Goal: Register for event/course

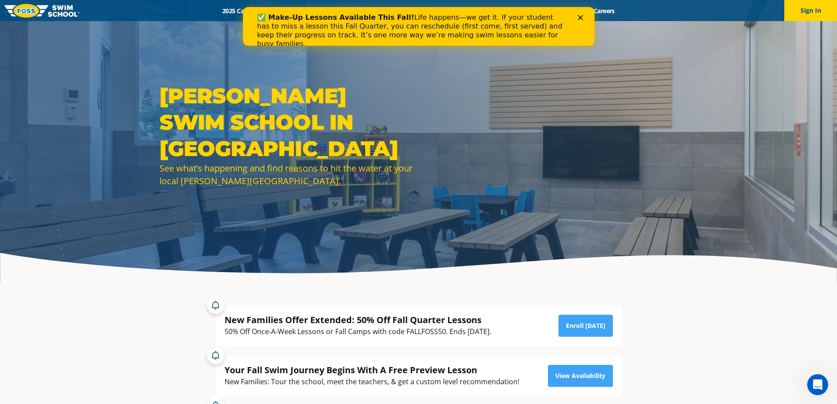
click at [581, 17] on polygon "Close" at bounding box center [580, 17] width 5 height 5
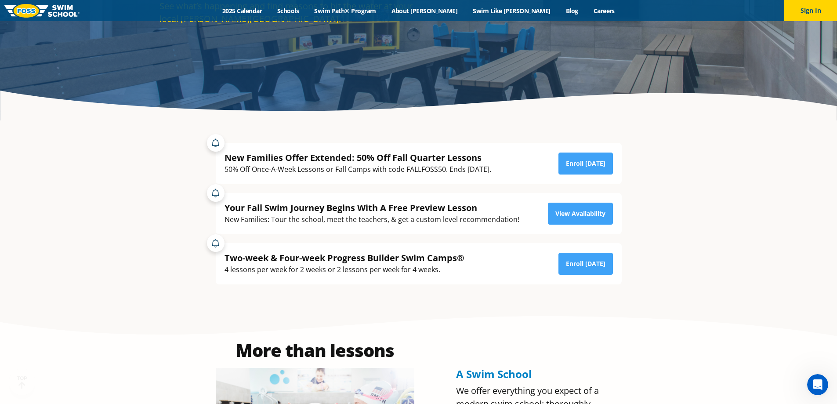
scroll to position [220, 0]
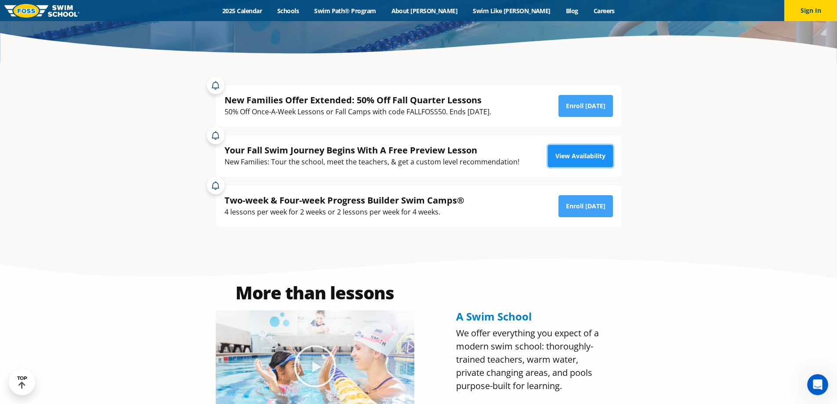
click at [574, 153] on link "View Availability" at bounding box center [580, 156] width 65 height 22
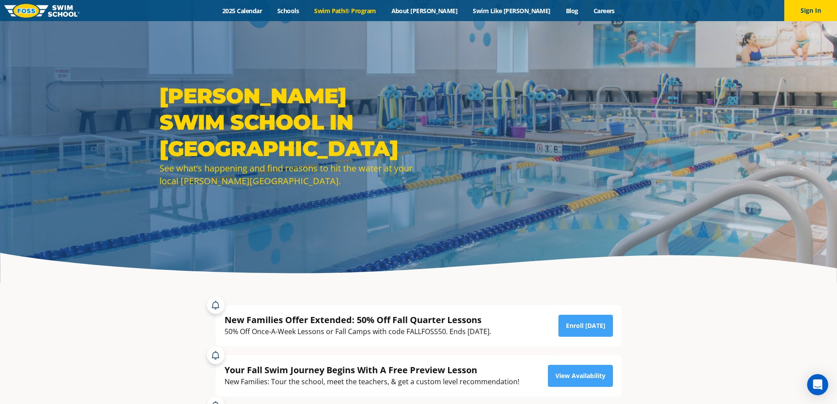
click at [359, 11] on link "Swim Path® Program" at bounding box center [345, 11] width 77 height 8
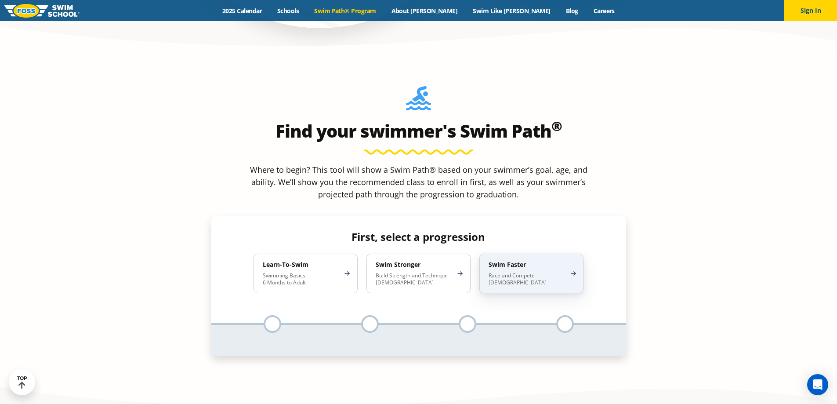
scroll to position [791, 0]
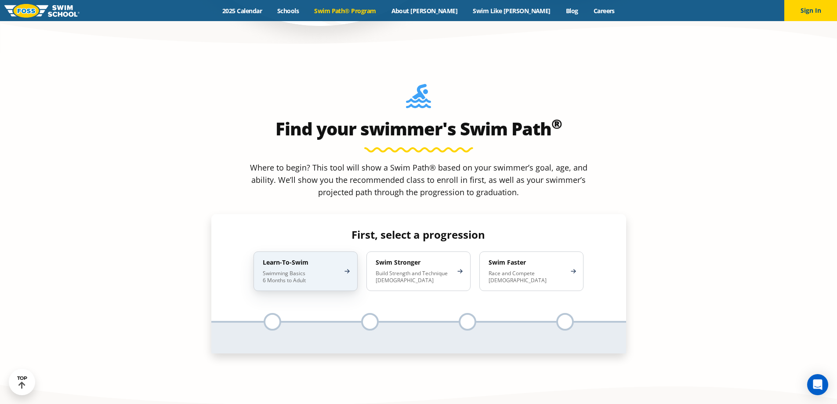
click at [276, 270] on p "Swimming Basics 6 Months to Adult" at bounding box center [301, 277] width 77 height 14
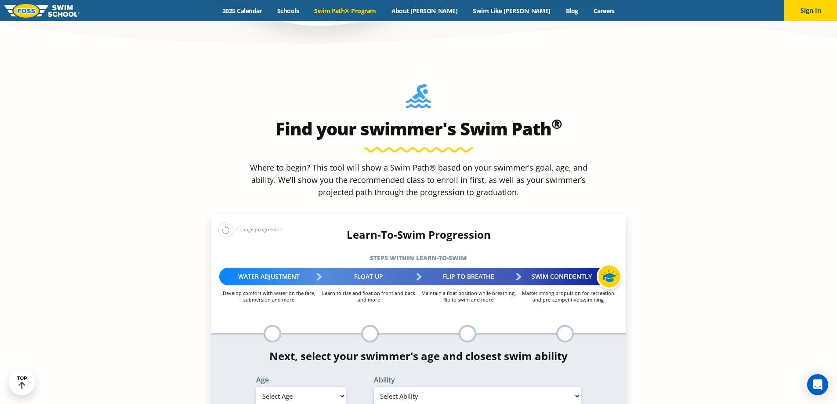
click at [343, 387] on select "Select Age 6 months - 1 year 1 year 2 years 3 years 4 years 5 years 6 years 7 y…" at bounding box center [301, 396] width 90 height 18
select select "6-months---1-year"
click at [256, 387] on select "Select Age 6 months - 1 year 1 year 2 years 3 years 4 years 5 years 6 years 7 y…" at bounding box center [301, 396] width 90 height 18
click at [399, 387] on select "Select Ability First in-water experience Comfortable with water poured over the…" at bounding box center [477, 396] width 207 height 18
select select "6-months---1-year-first-in-water-experience"
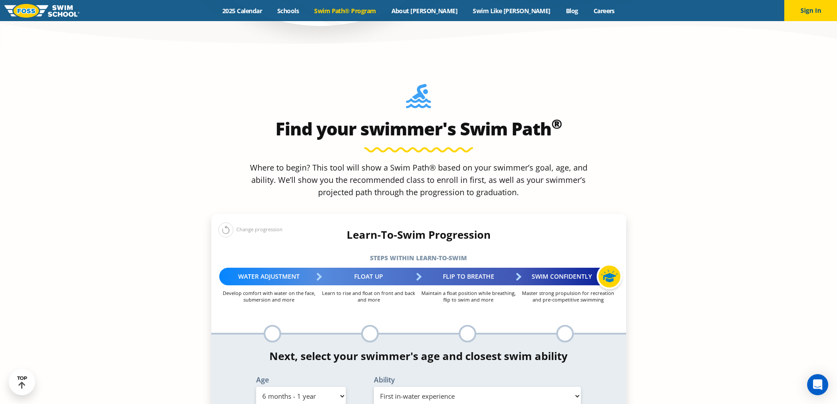
click at [374, 387] on select "Select Ability First in-water experience Comfortable with water poured over the…" at bounding box center [477, 396] width 207 height 18
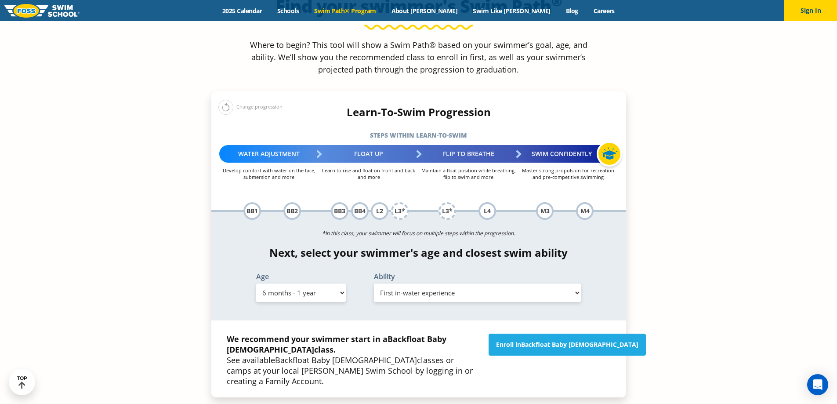
scroll to position [923, 0]
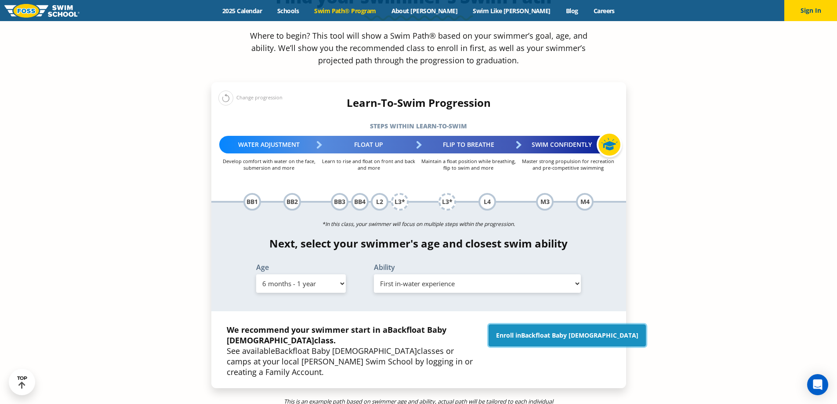
click at [547, 324] on link "Enroll in Backfloat Baby 1" at bounding box center [567, 335] width 157 height 22
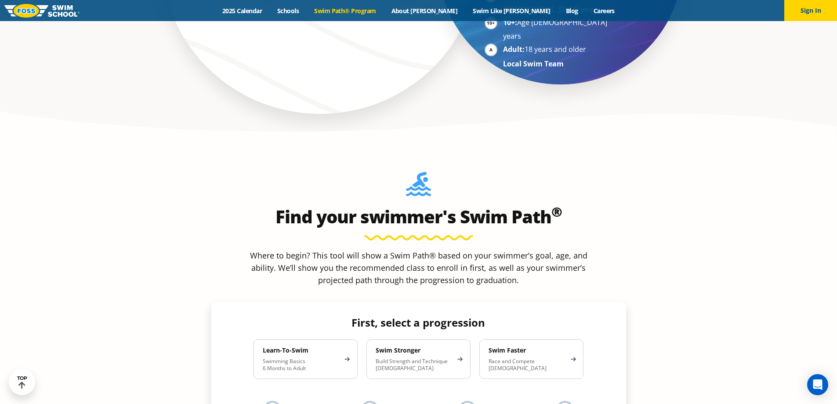
scroll to position [659, 0]
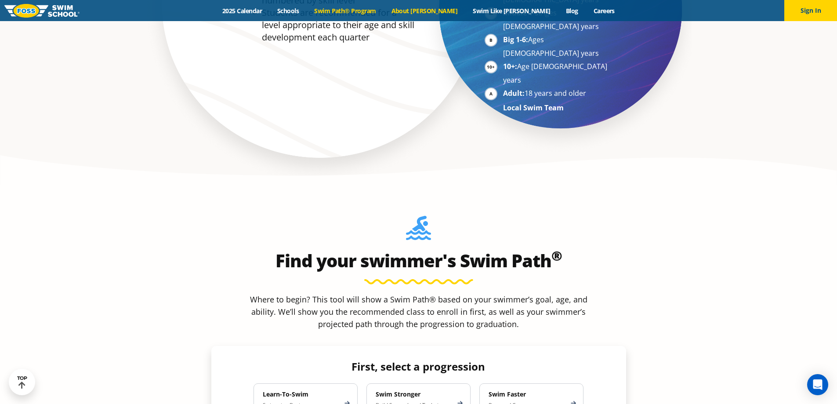
click at [446, 8] on link "About [PERSON_NAME]" at bounding box center [425, 11] width 82 height 8
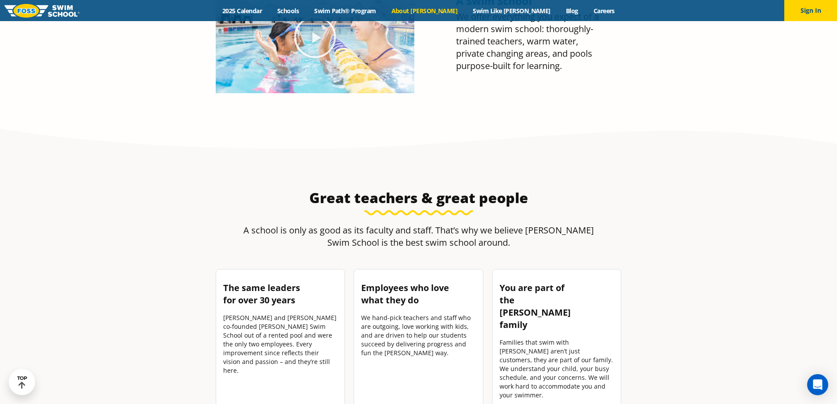
scroll to position [1011, 0]
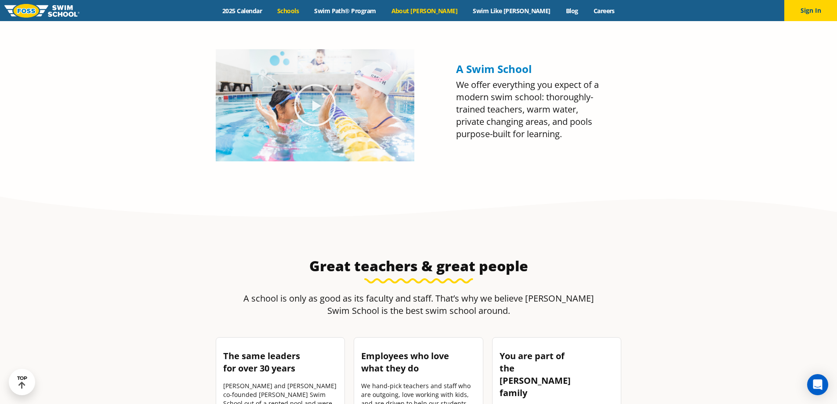
click at [307, 10] on link "Schools" at bounding box center [288, 11] width 37 height 8
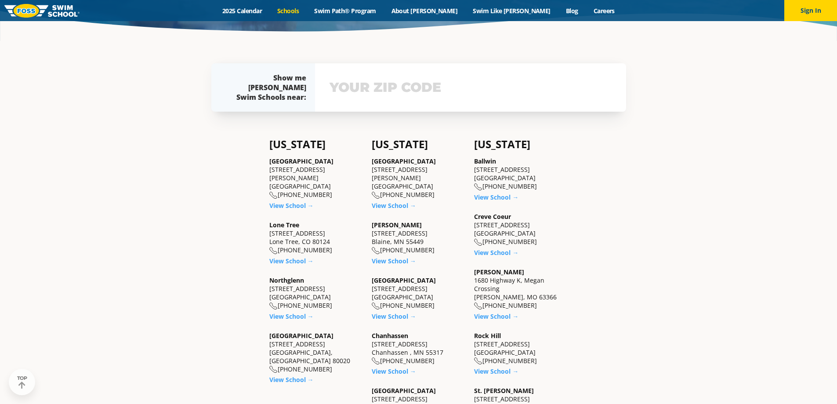
scroll to position [264, 0]
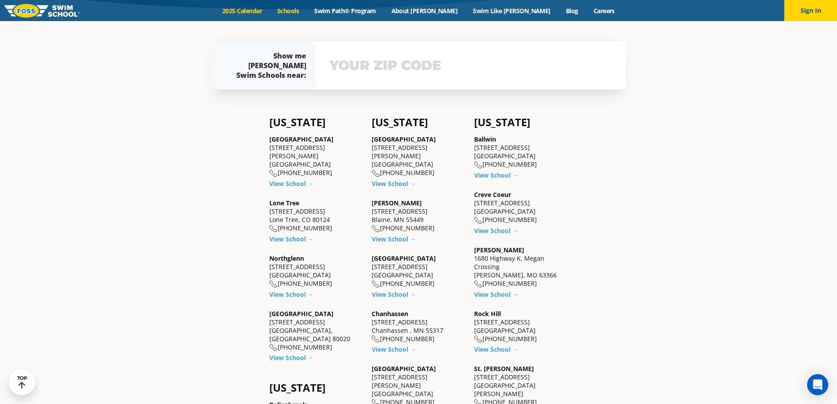
click at [270, 10] on link "2025 Calendar" at bounding box center [242, 11] width 55 height 8
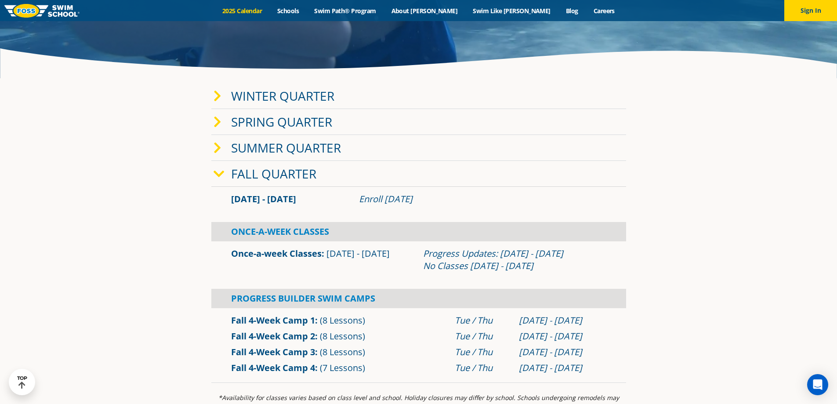
scroll to position [220, 0]
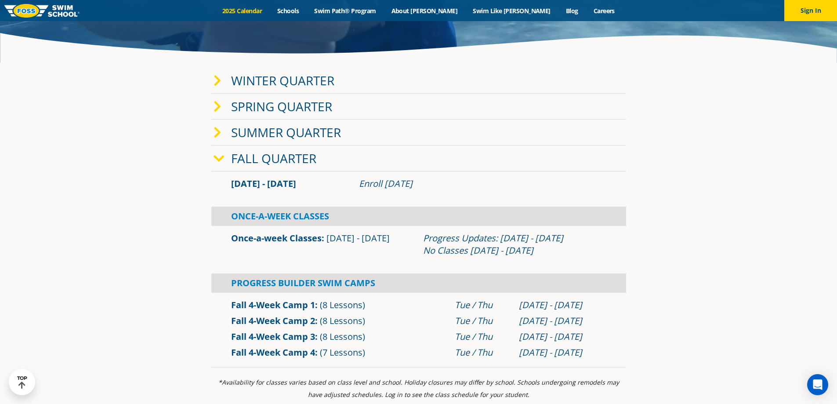
click at [222, 158] on icon at bounding box center [219, 159] width 11 height 12
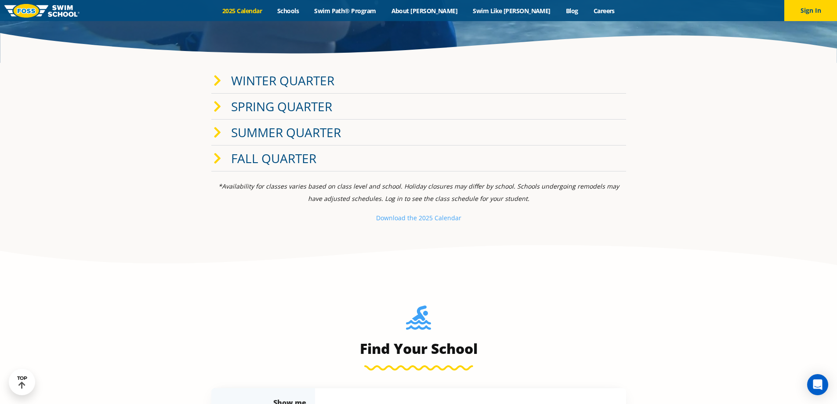
click at [222, 158] on span at bounding box center [223, 158] width 18 height 13
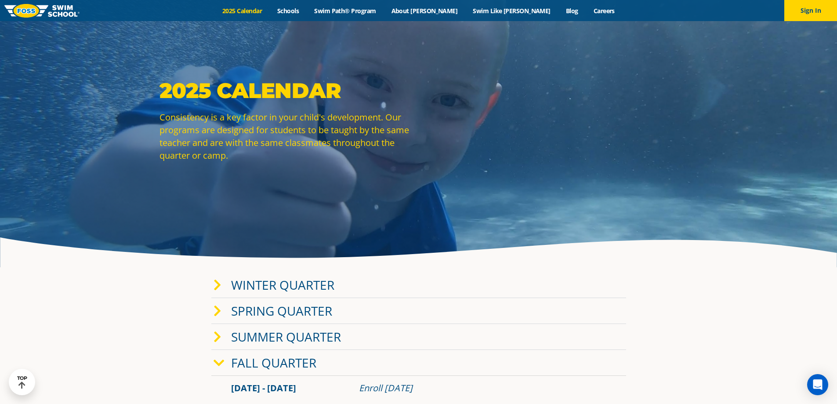
scroll to position [0, 0]
